Goal: Transaction & Acquisition: Purchase product/service

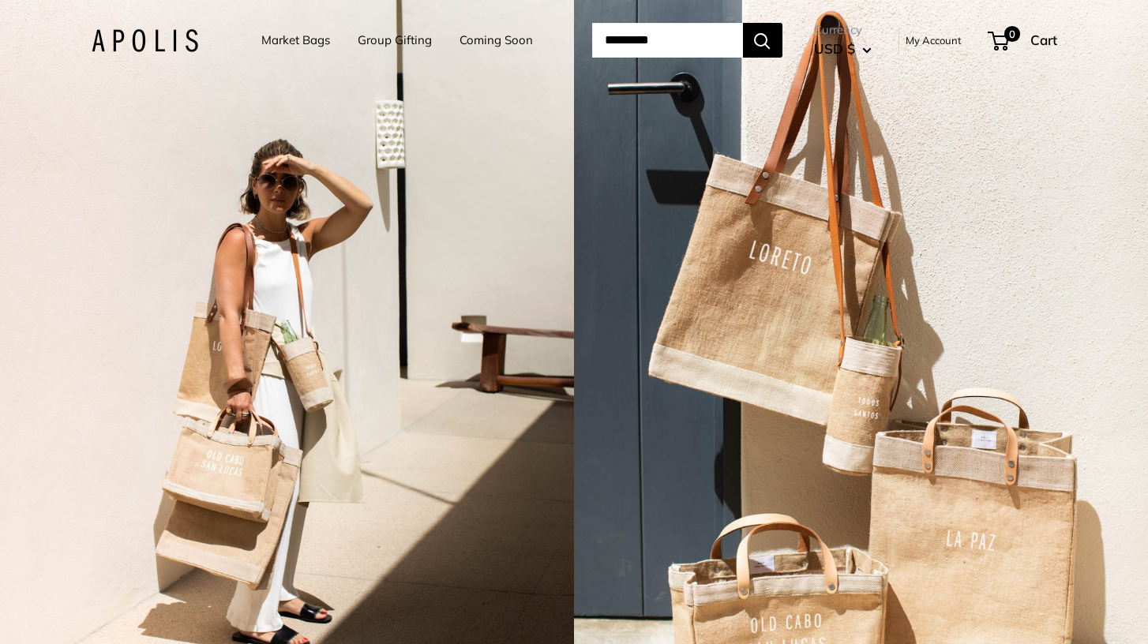
click at [280, 37] on link "Market Bags" at bounding box center [295, 40] width 69 height 22
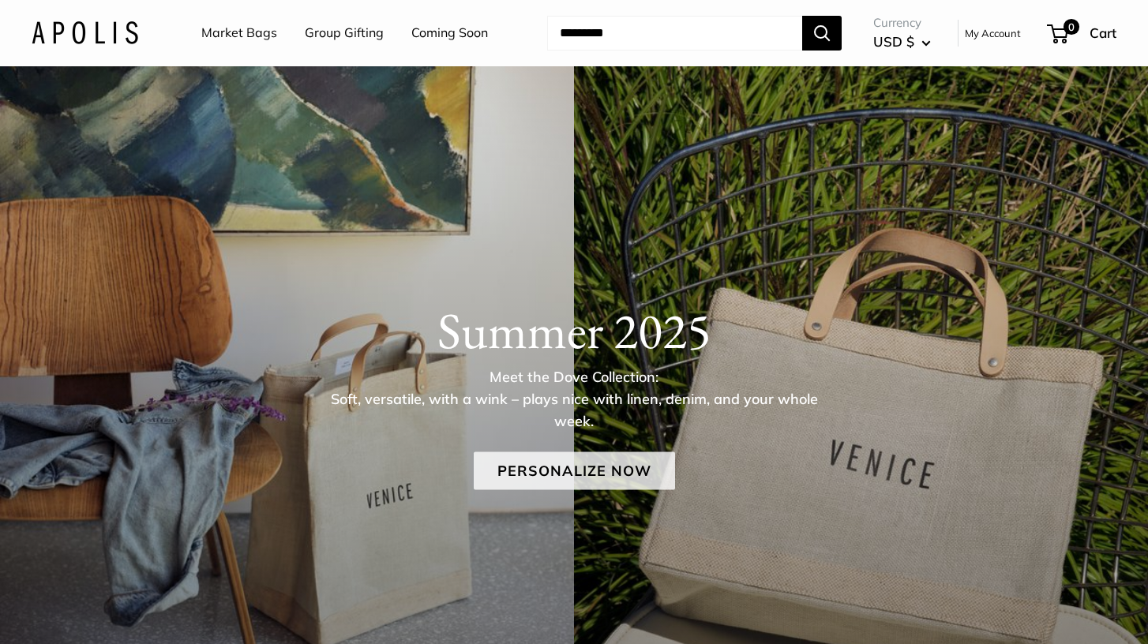
click at [572, 473] on link "Personalize Now" at bounding box center [574, 471] width 201 height 38
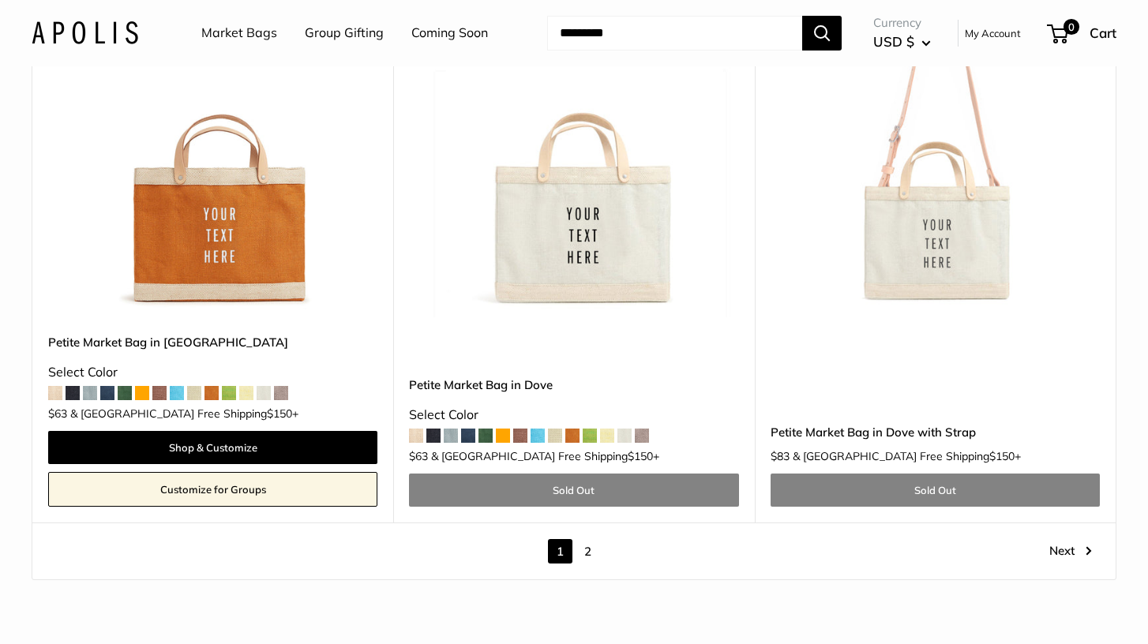
scroll to position [9081, 0]
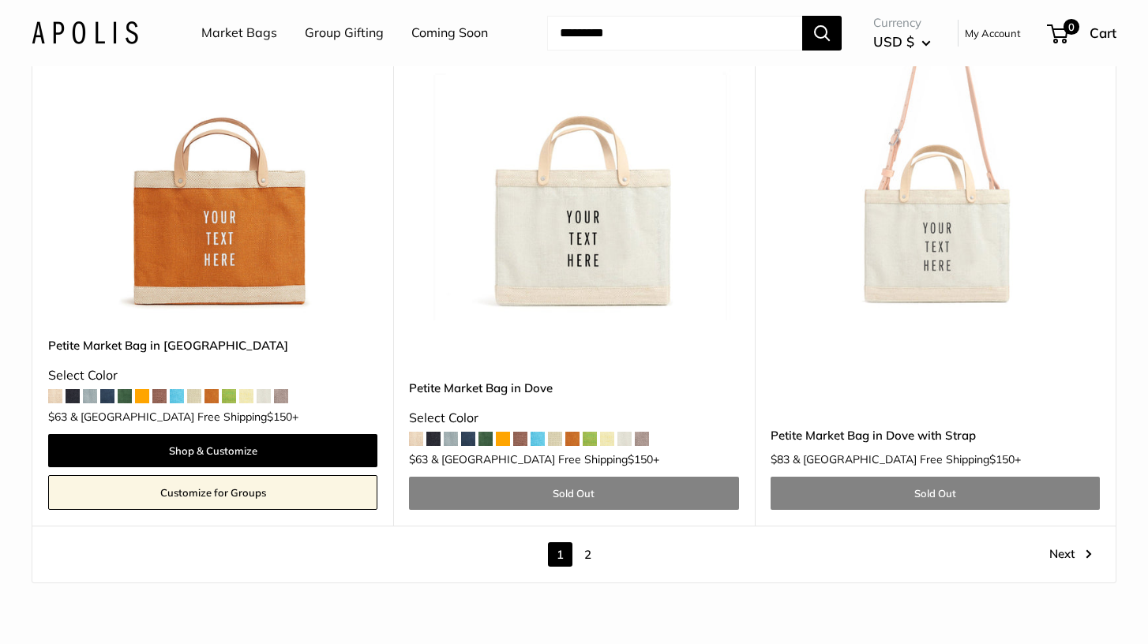
click at [591, 542] on link "2" at bounding box center [588, 554] width 24 height 24
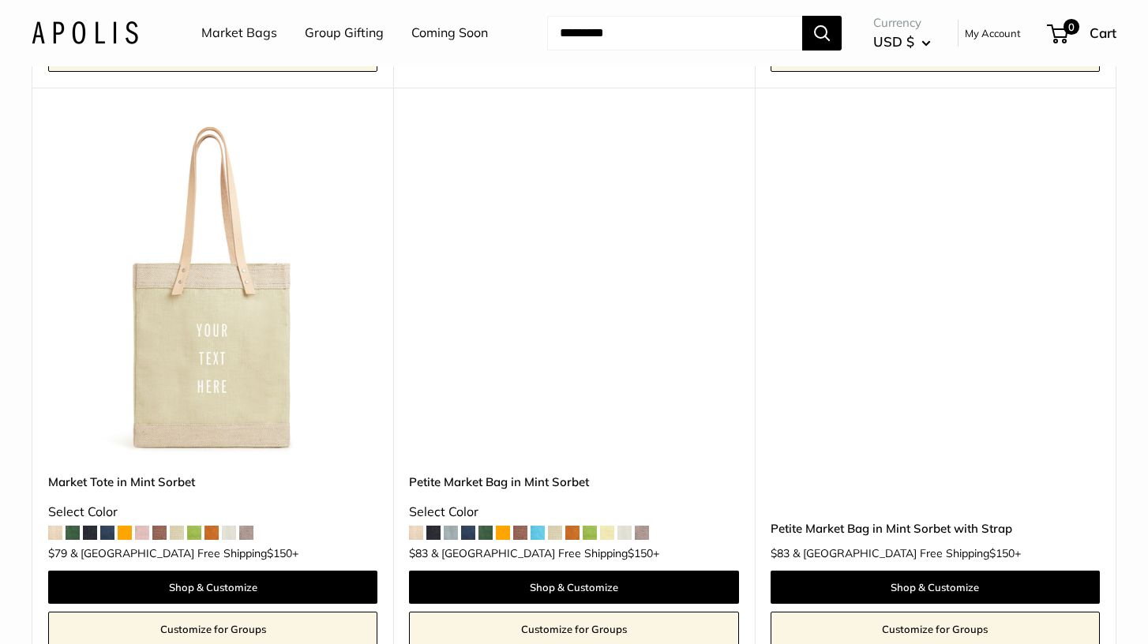
scroll to position [719, 0]
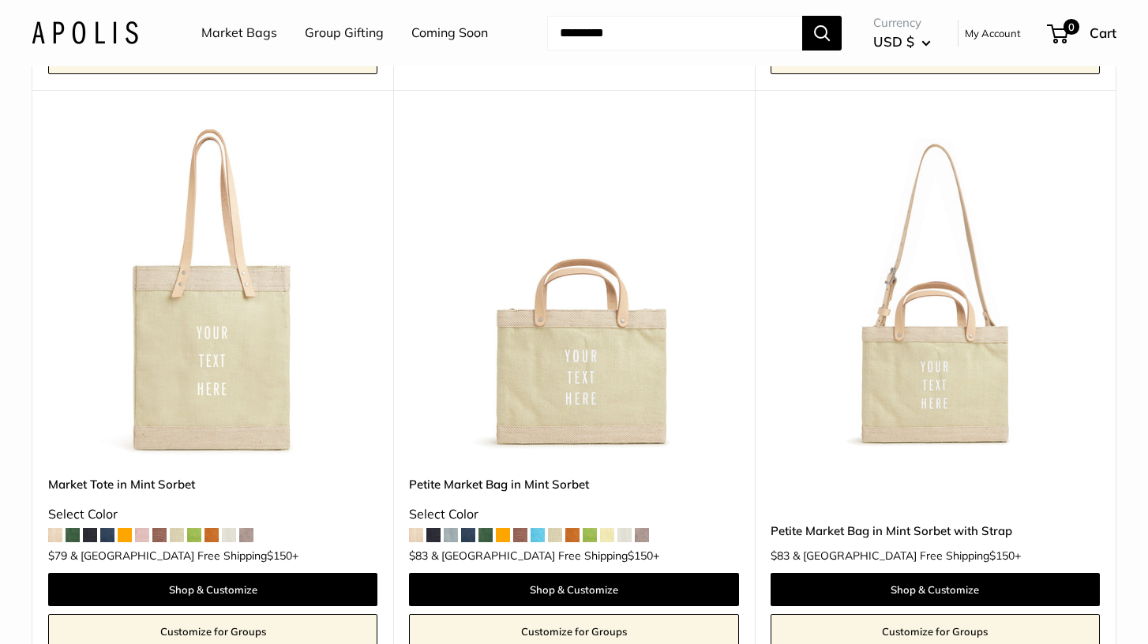
click at [0, 0] on img at bounding box center [0, 0] width 0 height 0
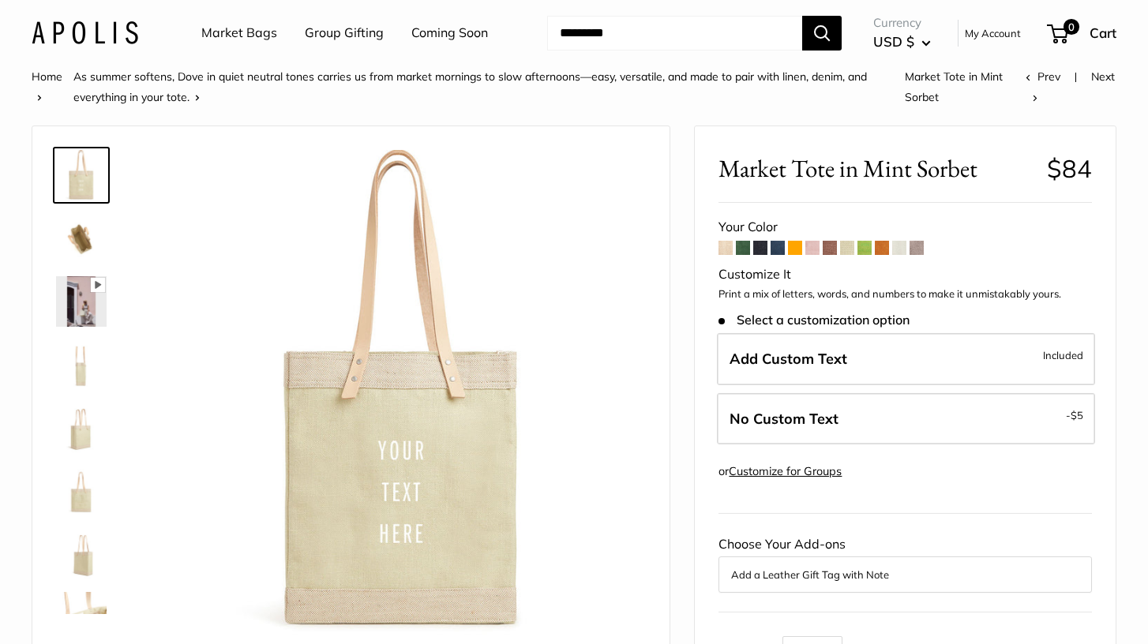
click at [82, 307] on img at bounding box center [81, 301] width 51 height 51
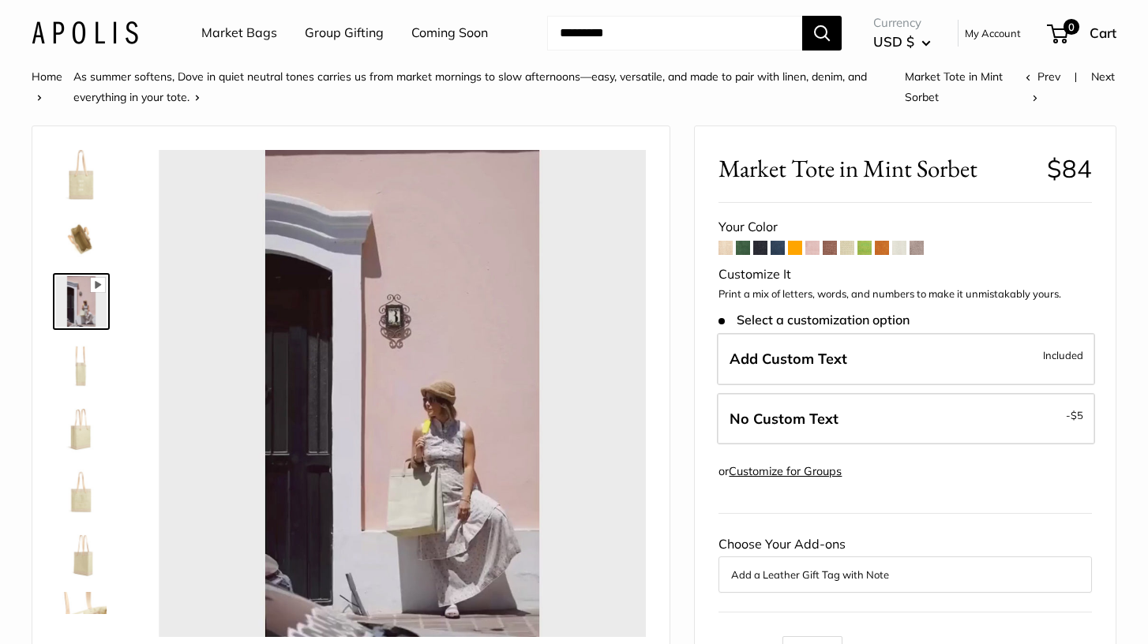
type input "*****"
click at [901, 251] on span at bounding box center [899, 248] width 14 height 14
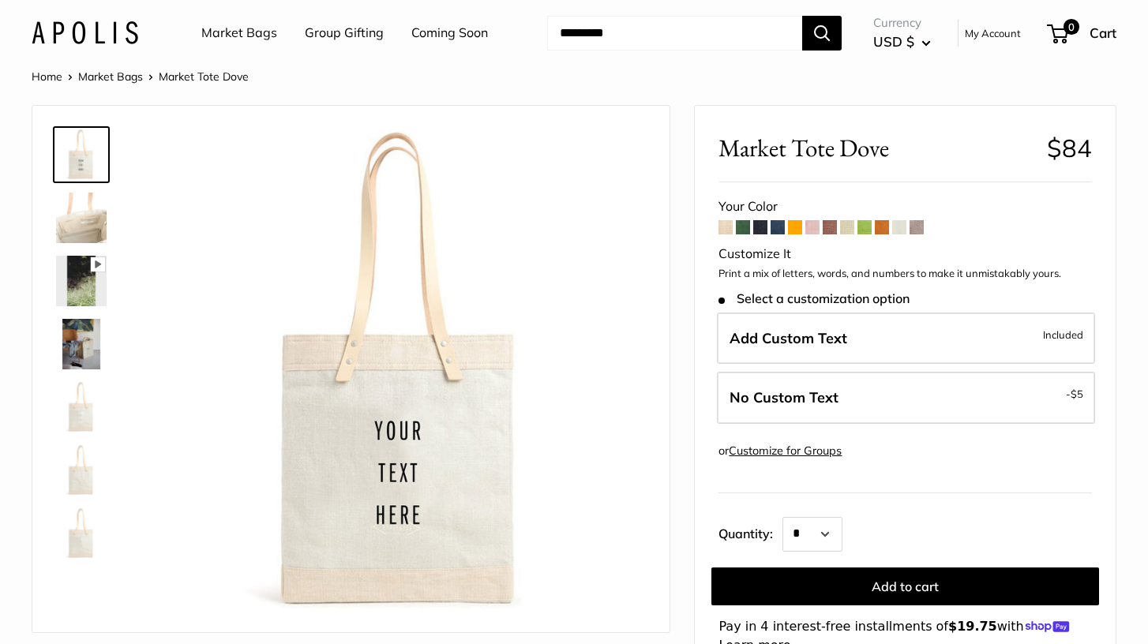
click at [84, 339] on img at bounding box center [81, 344] width 51 height 51
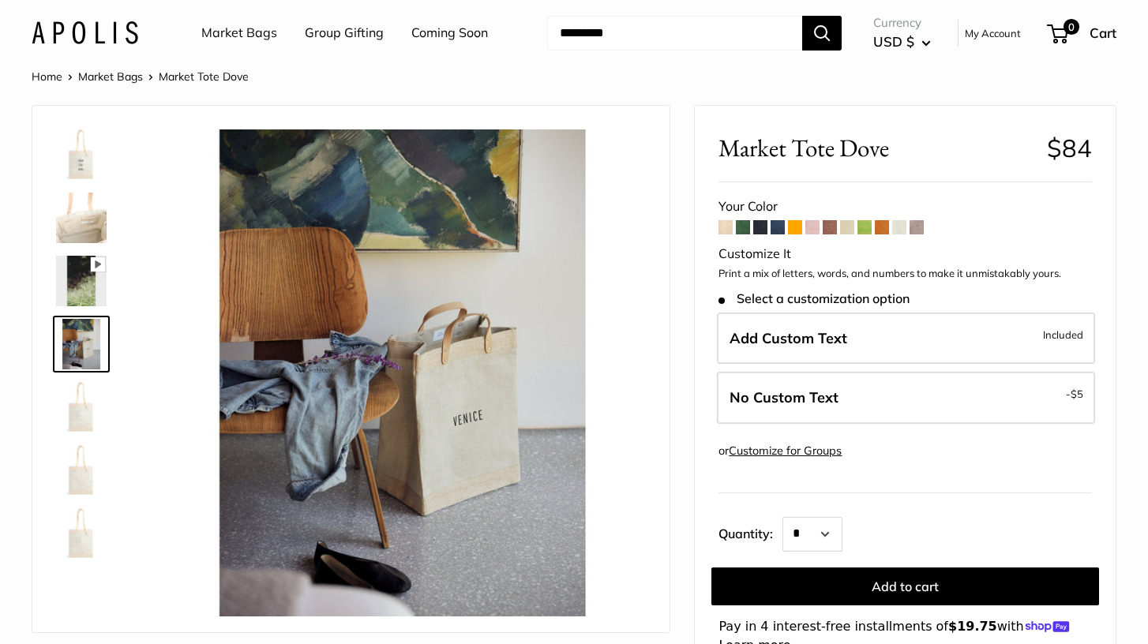
click at [78, 231] on img at bounding box center [81, 218] width 51 height 51
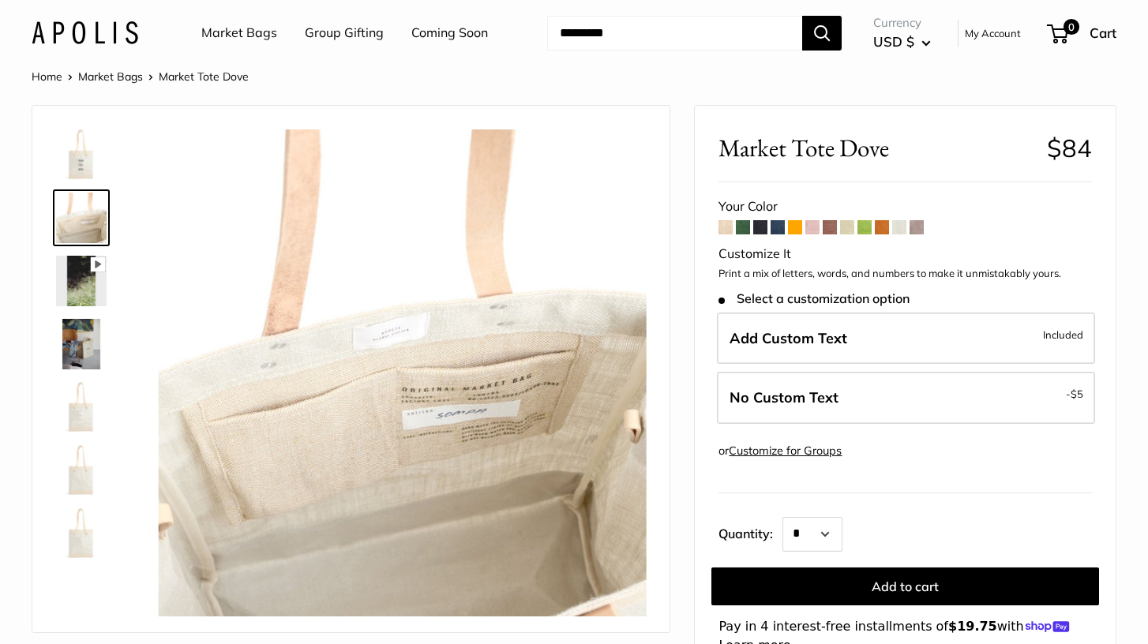
click at [256, 31] on link "Market Bags" at bounding box center [239, 33] width 76 height 24
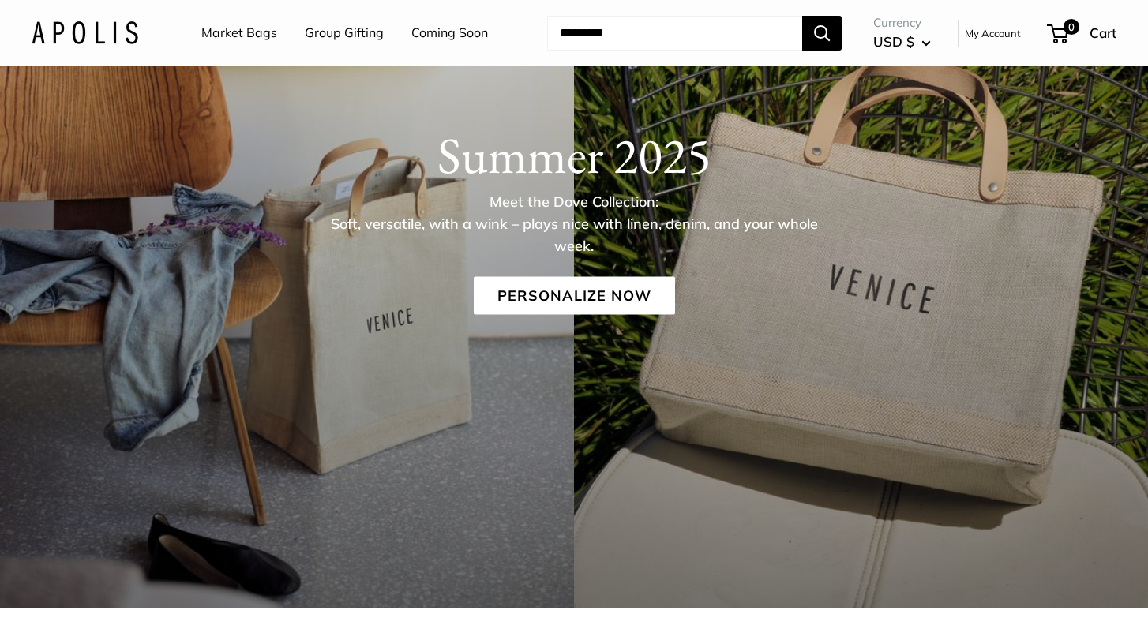
scroll to position [179, 0]
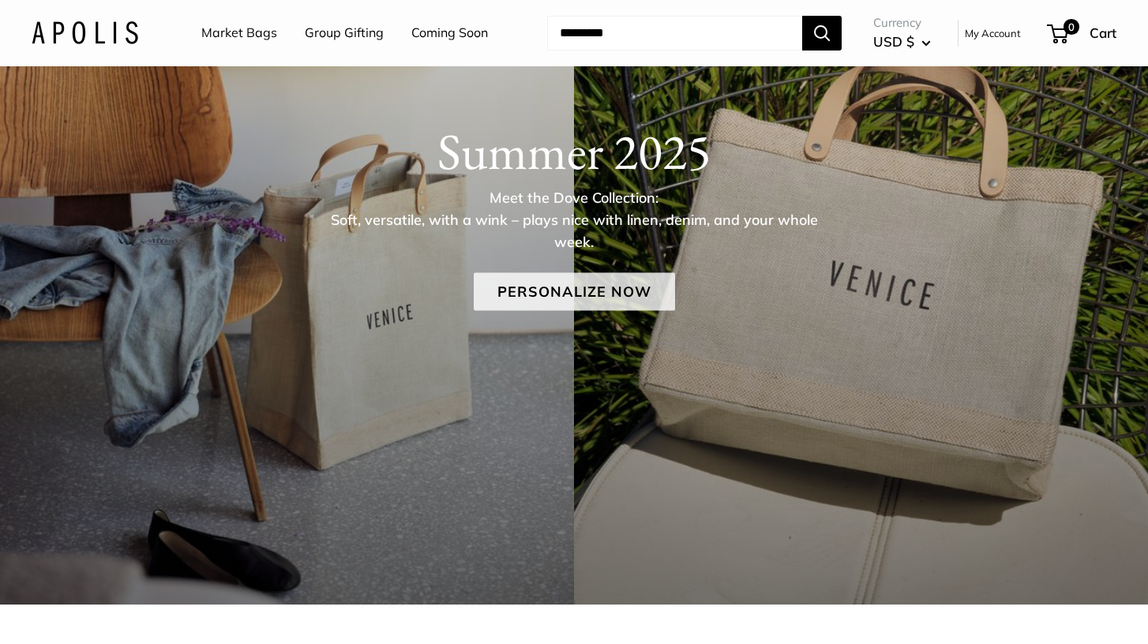
click at [567, 305] on link "Personalize Now" at bounding box center [574, 291] width 201 height 38
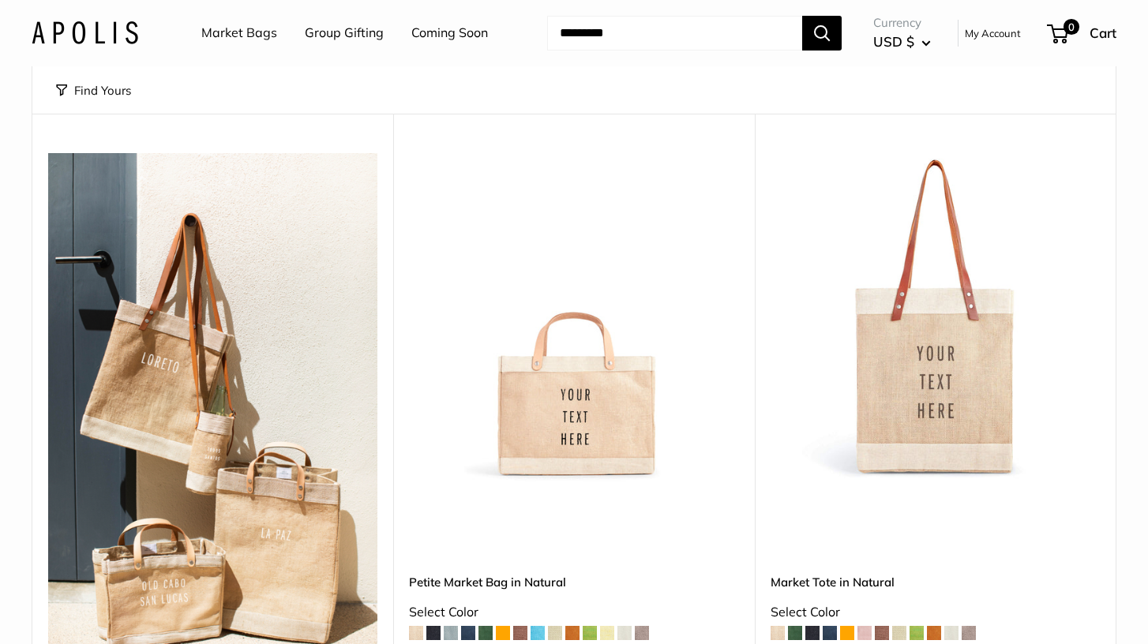
scroll to position [173, 0]
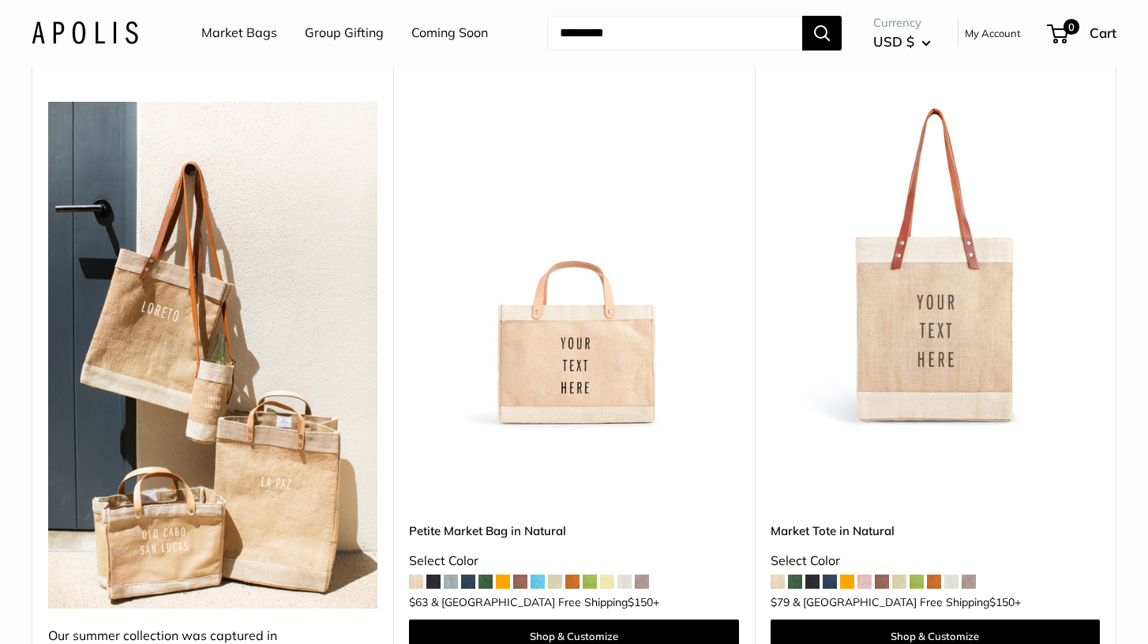
click at [0, 0] on img at bounding box center [0, 0] width 0 height 0
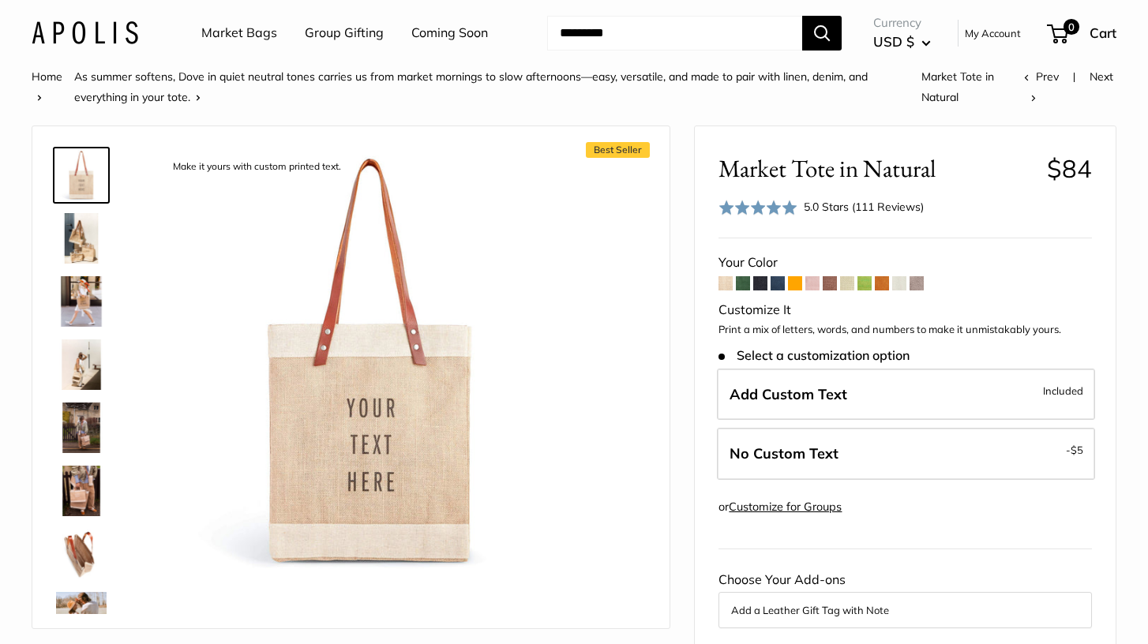
click at [79, 443] on img at bounding box center [81, 428] width 51 height 51
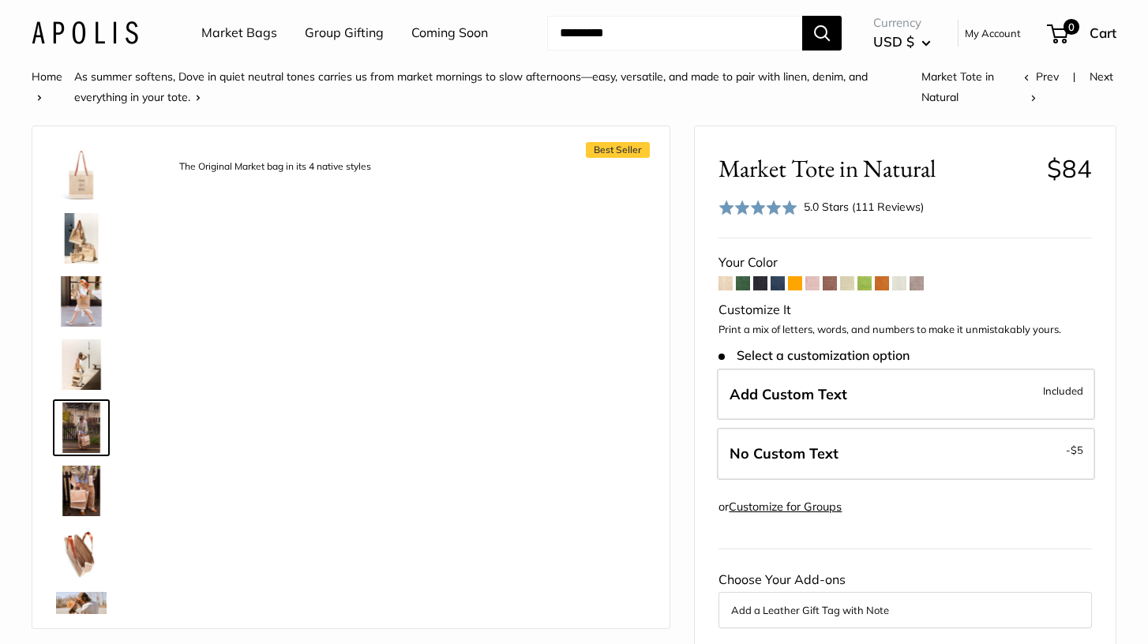
scroll to position [49, 0]
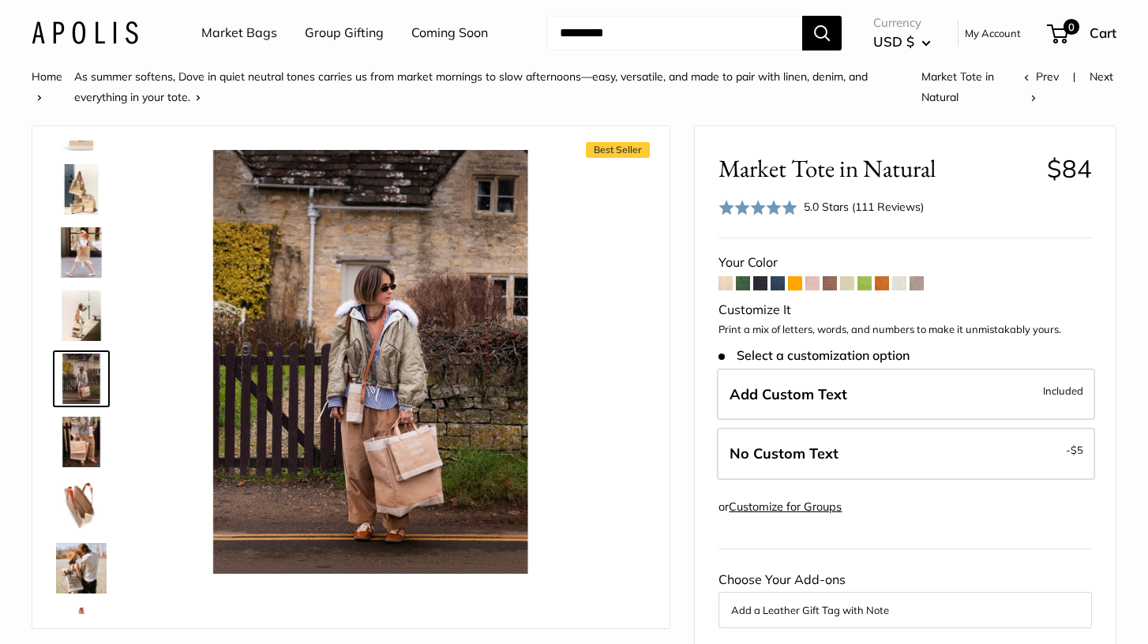
click at [80, 442] on img at bounding box center [81, 442] width 51 height 51
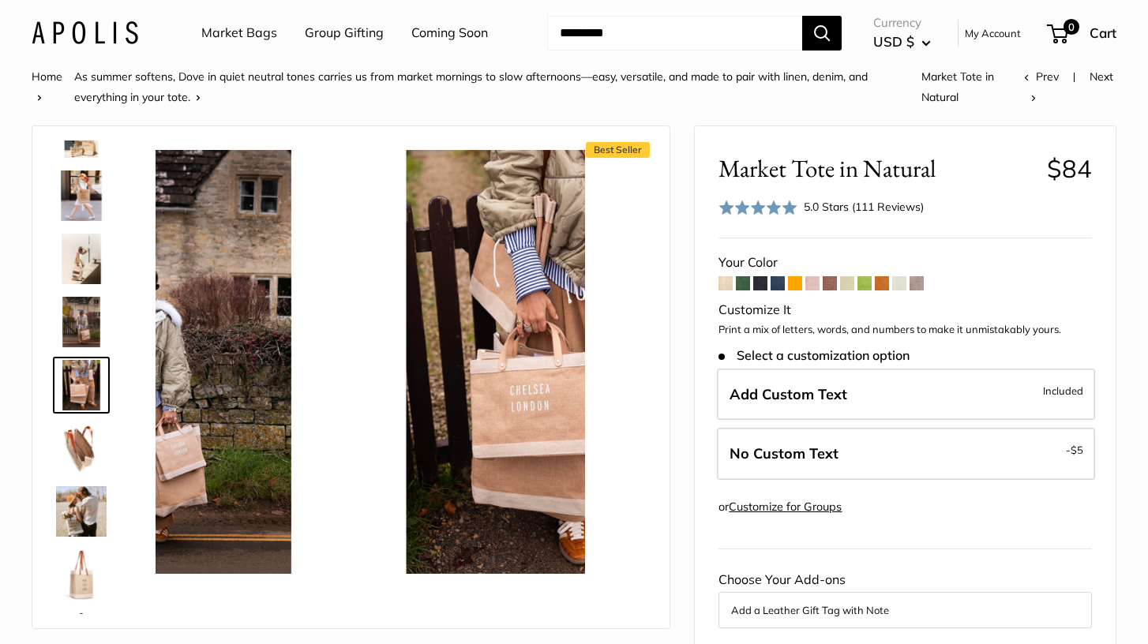
scroll to position [112, 0]
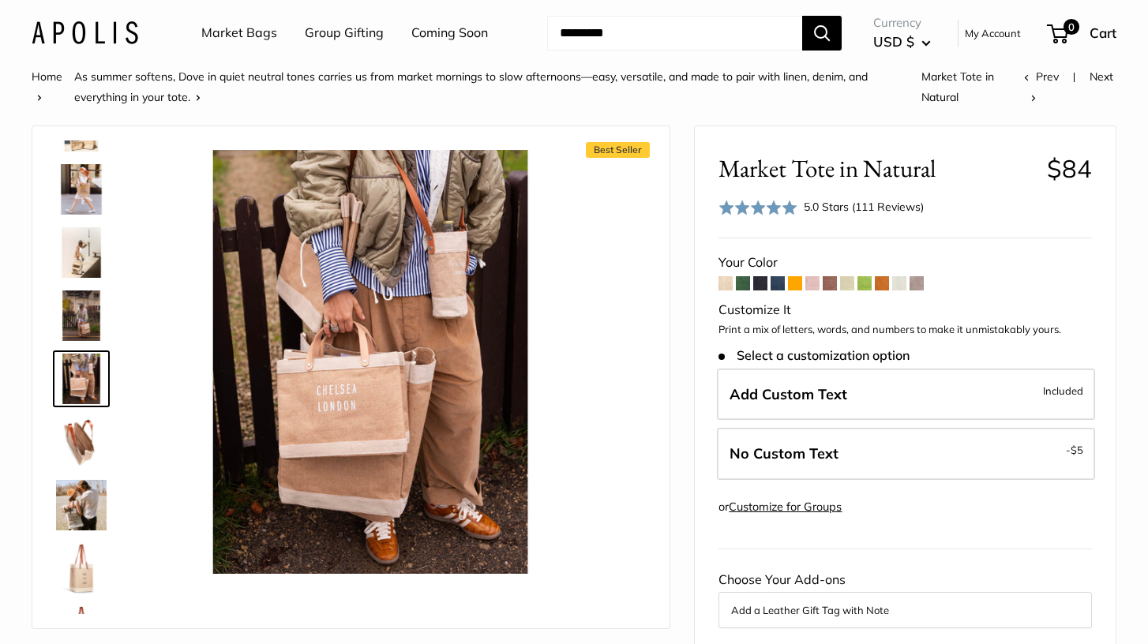
click at [81, 366] on img at bounding box center [81, 379] width 51 height 51
click at [84, 324] on img at bounding box center [81, 316] width 51 height 51
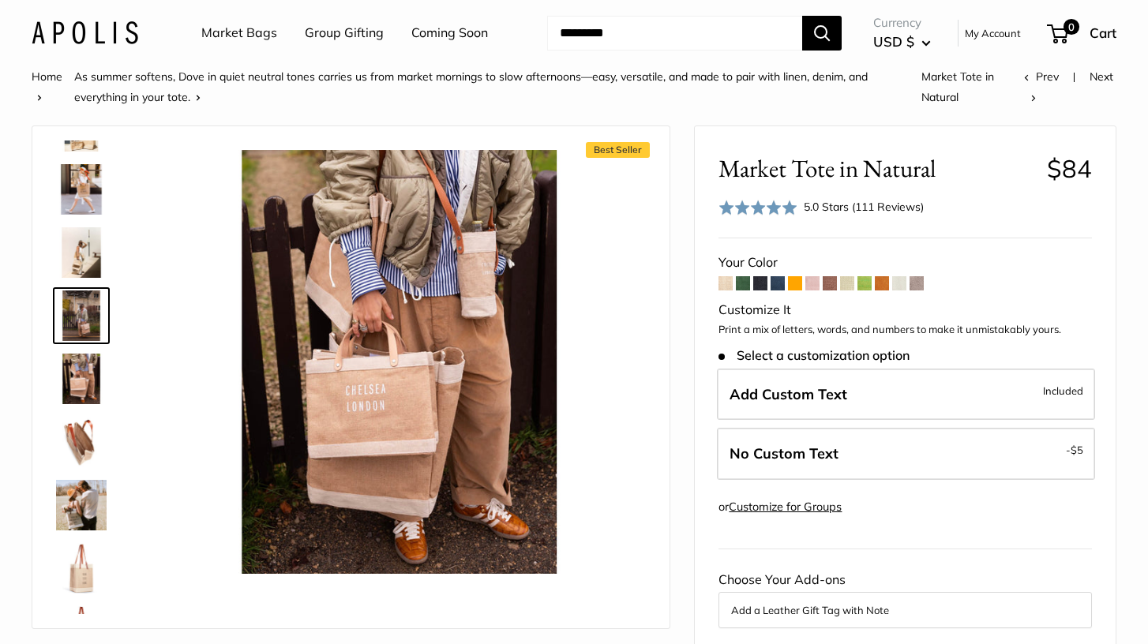
scroll to position [49, 0]
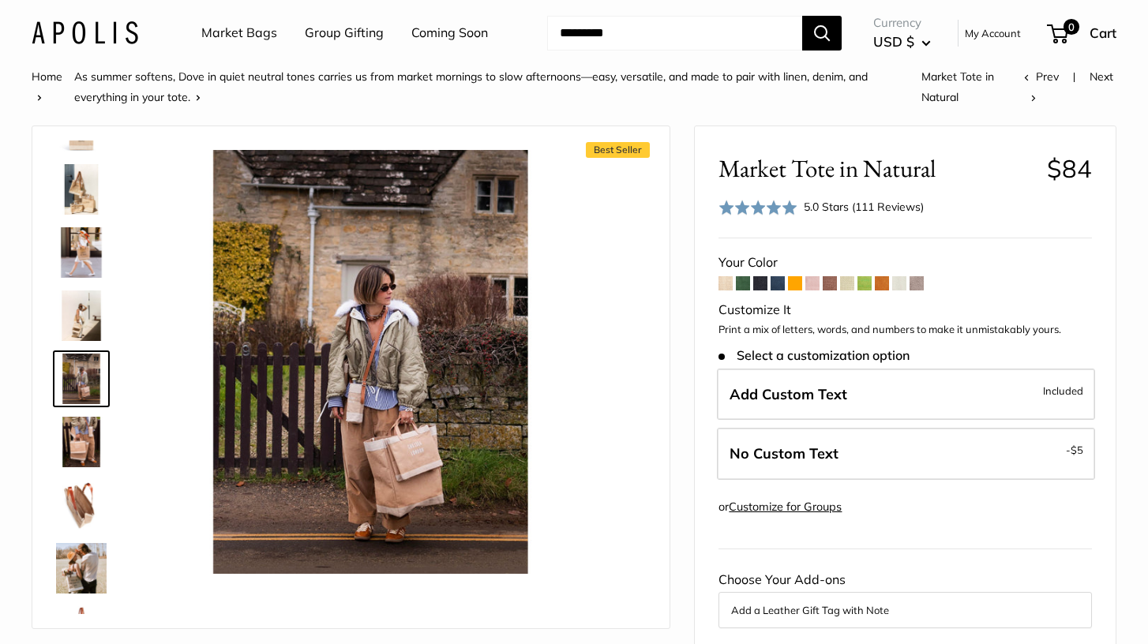
click at [85, 503] on img at bounding box center [81, 505] width 51 height 51
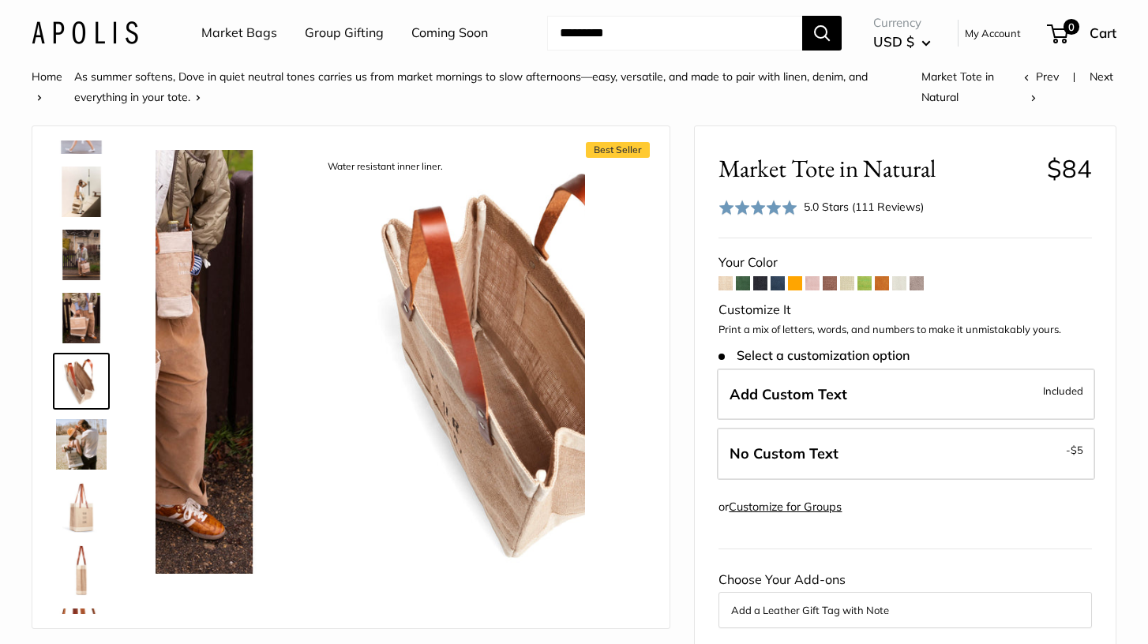
scroll to position [175, 0]
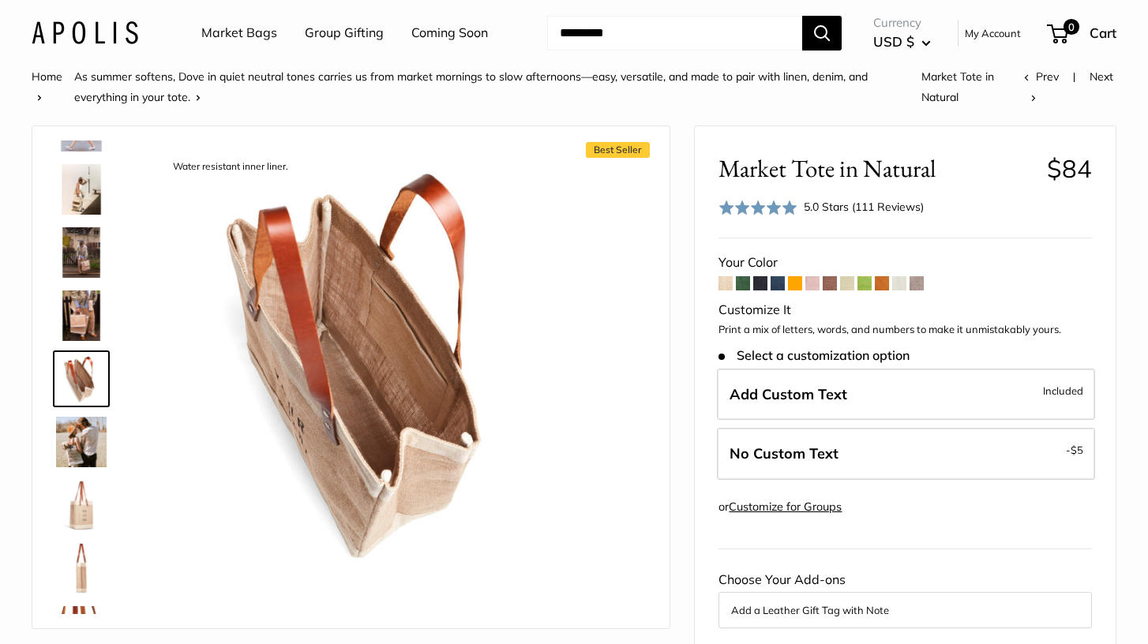
click at [73, 432] on img at bounding box center [81, 442] width 51 height 51
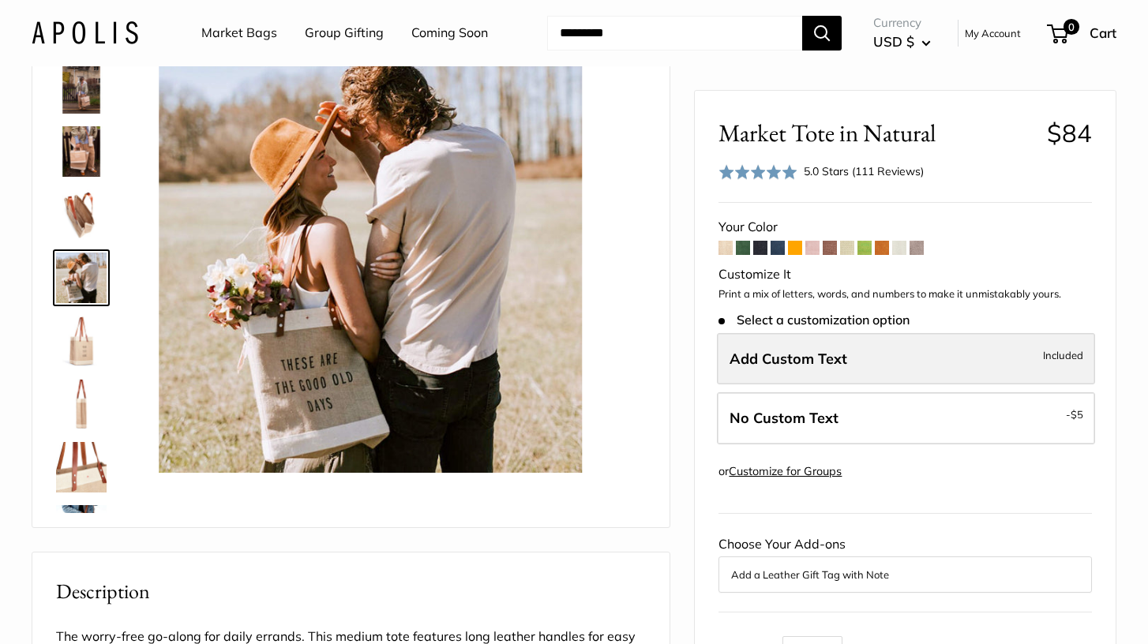
scroll to position [0, 0]
